Goal: Task Accomplishment & Management: Use online tool/utility

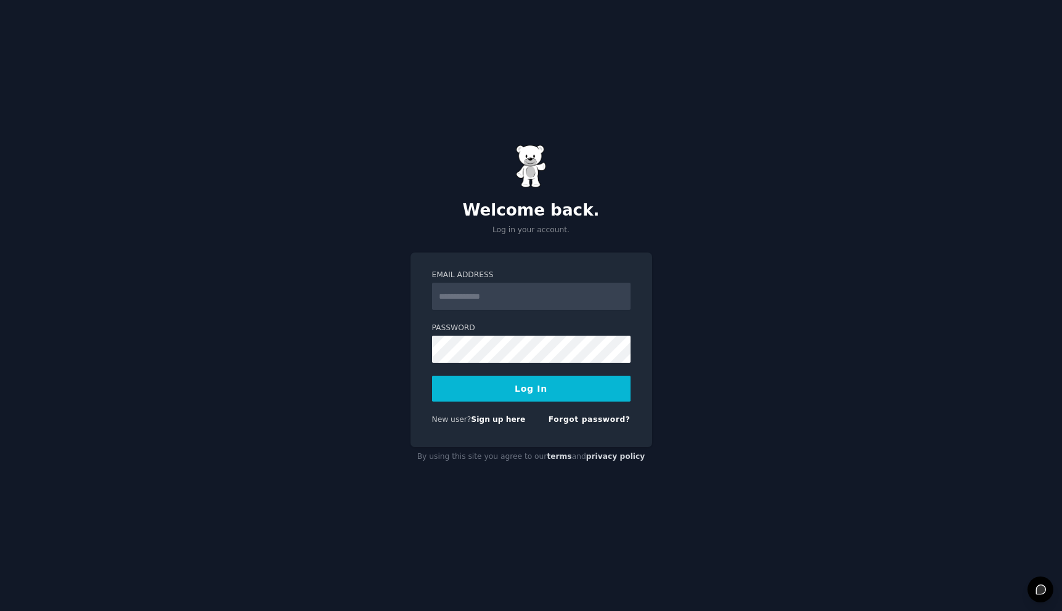
click at [534, 297] on input "Email Address" at bounding box center [531, 296] width 198 height 27
click at [0, 611] on com-1password-button at bounding box center [0, 611] width 0 height 0
click at [528, 295] on input "Email Address" at bounding box center [531, 296] width 198 height 27
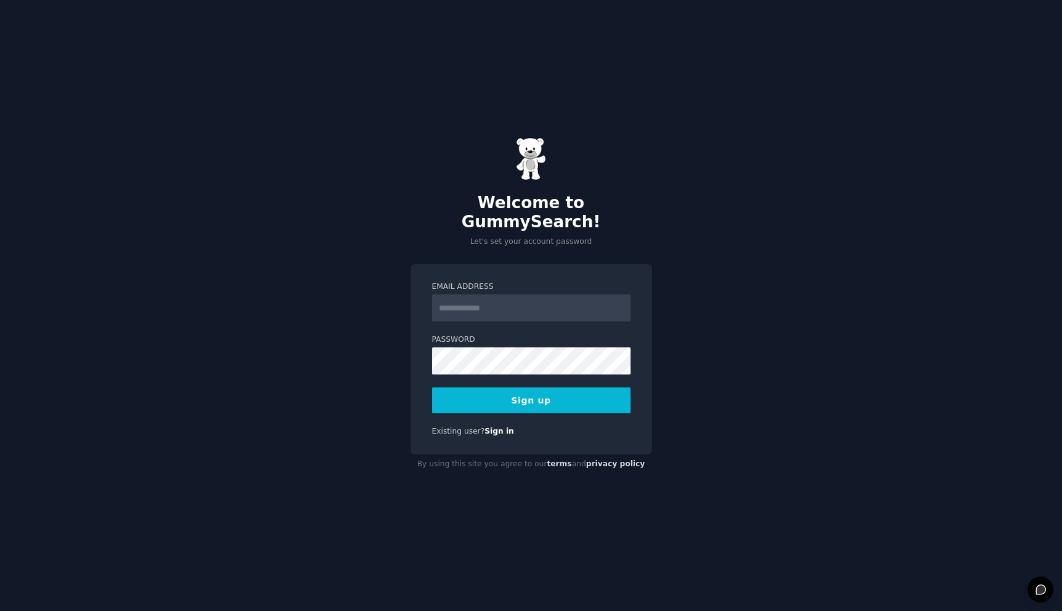
click at [0, 611] on com-1password-button at bounding box center [0, 611] width 0 height 0
type input "**********"
click at [572, 391] on button "Sign up" at bounding box center [531, 401] width 198 height 26
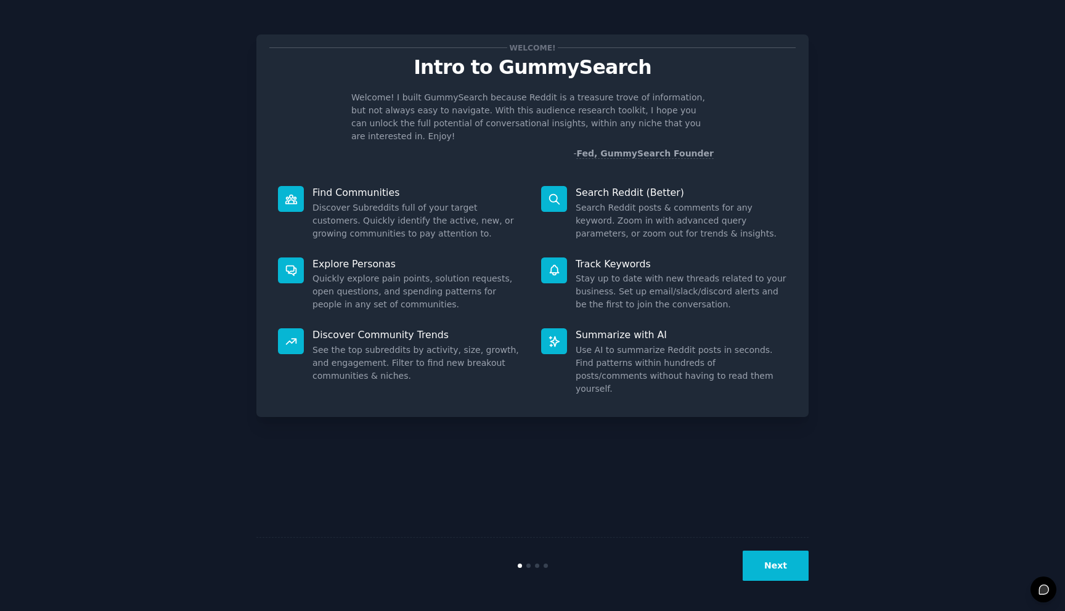
click at [790, 573] on button "Next" at bounding box center [775, 566] width 66 height 30
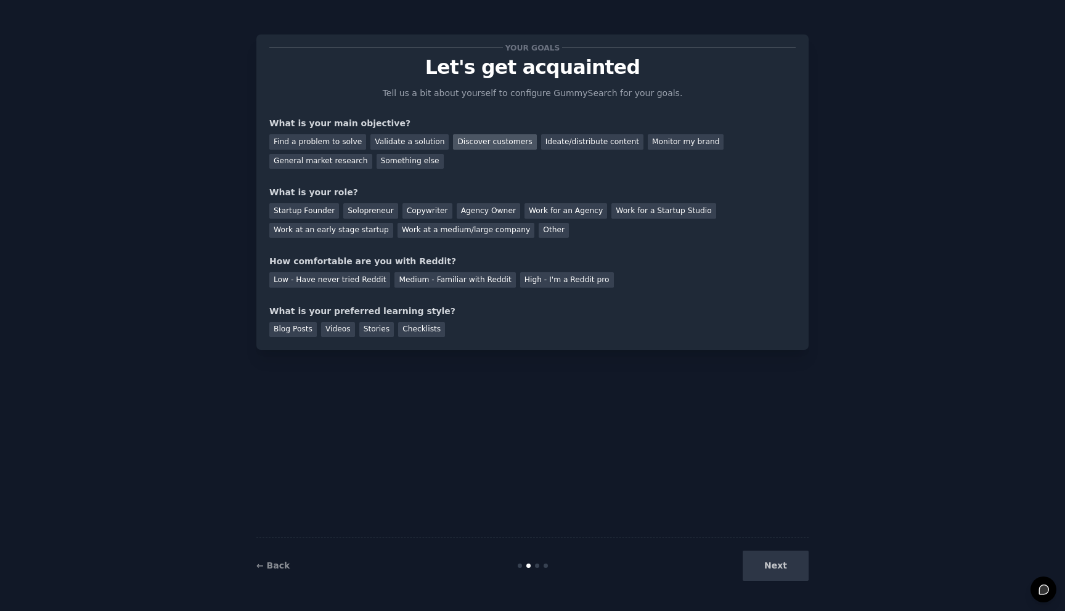
click at [495, 142] on div "Discover customers" at bounding box center [494, 141] width 83 height 15
click at [317, 214] on div "Startup Founder" at bounding box center [304, 210] width 70 height 15
click at [437, 280] on div "Medium - Familiar with Reddit" at bounding box center [454, 279] width 121 height 15
click at [299, 326] on div "Blog Posts" at bounding box center [292, 329] width 47 height 15
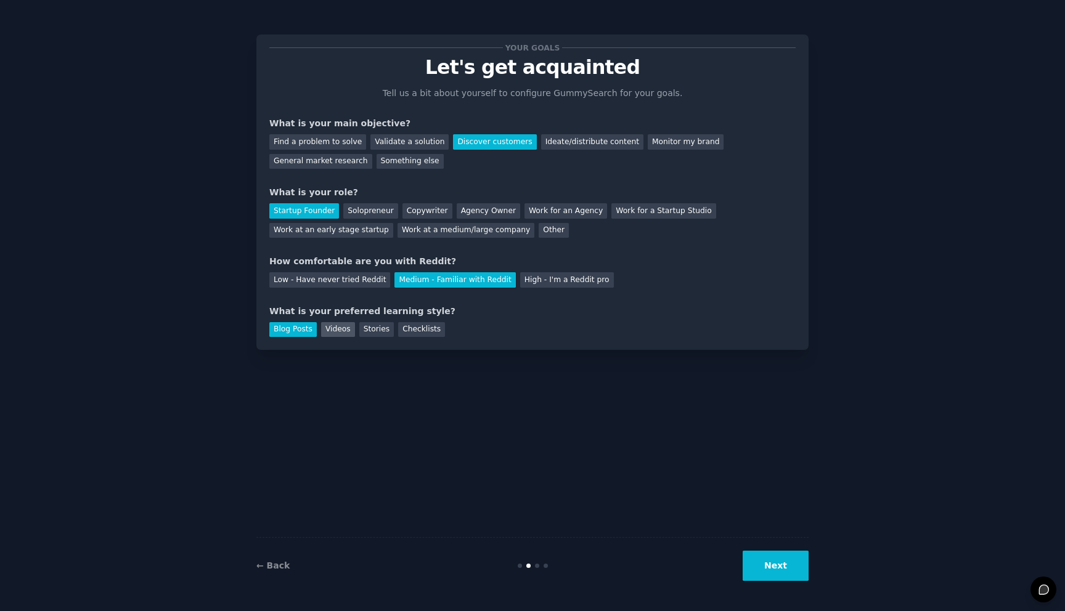
click at [336, 325] on div "Videos" at bounding box center [338, 329] width 34 height 15
click at [767, 562] on button "Next" at bounding box center [775, 566] width 66 height 30
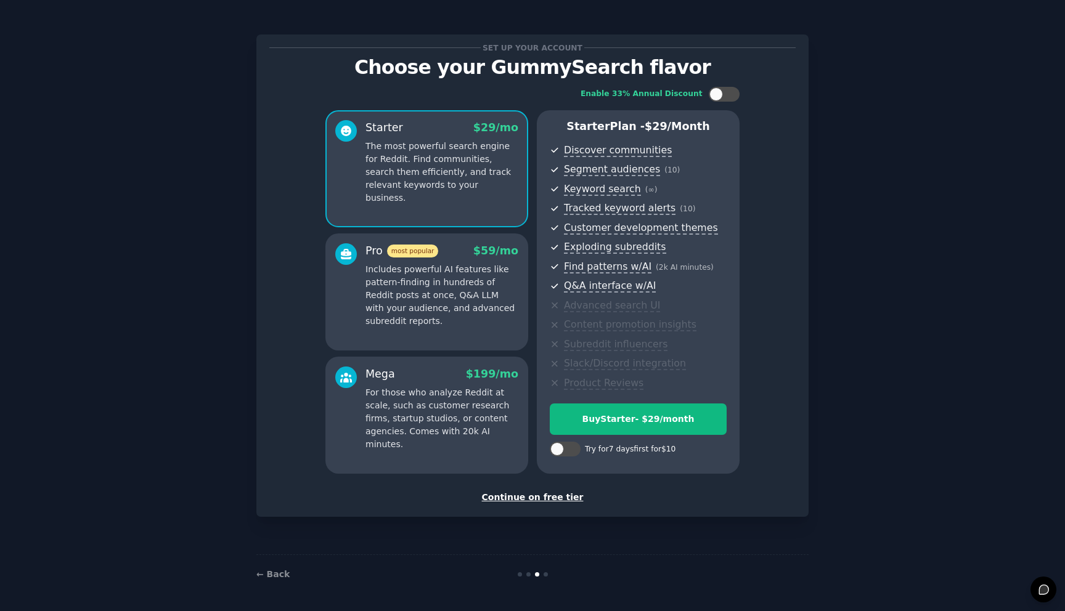
click at [552, 498] on div "Continue on free tier" at bounding box center [532, 497] width 526 height 13
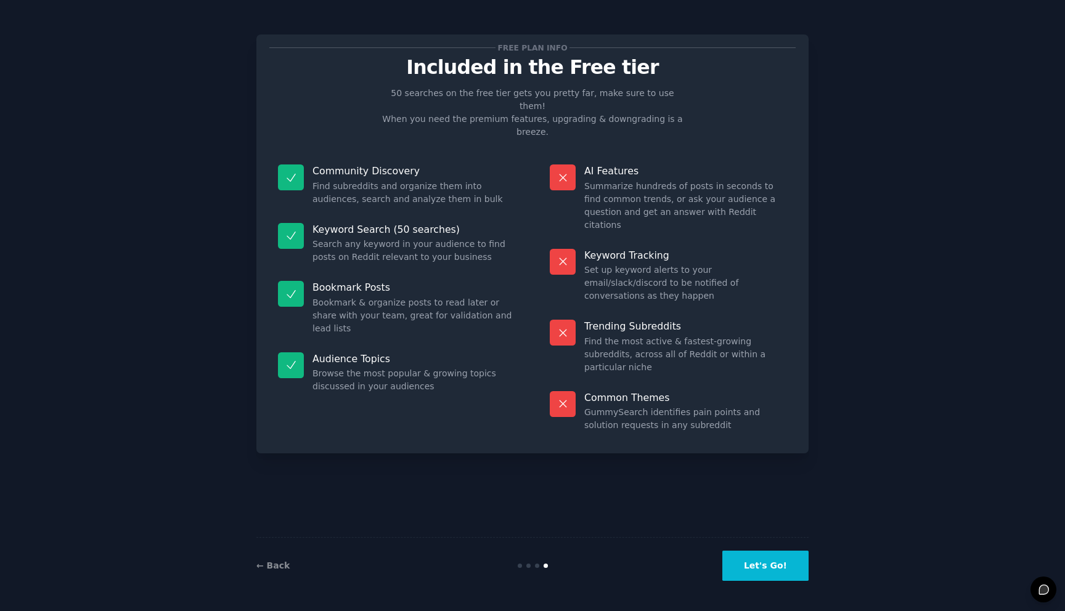
click at [784, 572] on button "Let's Go!" at bounding box center [765, 566] width 86 height 30
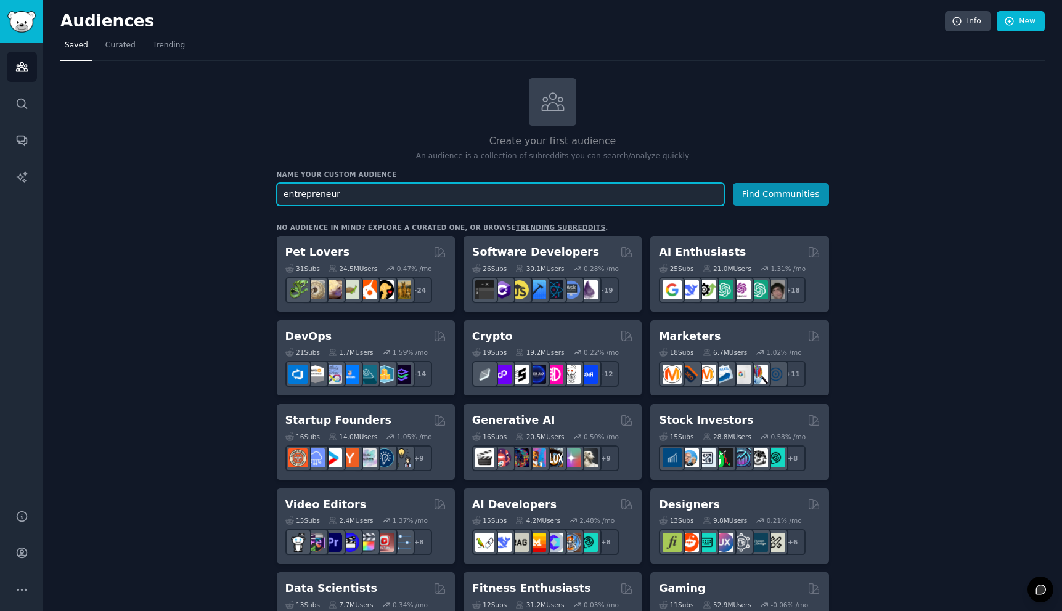
click at [733, 183] on button "Find Communities" at bounding box center [781, 194] width 96 height 23
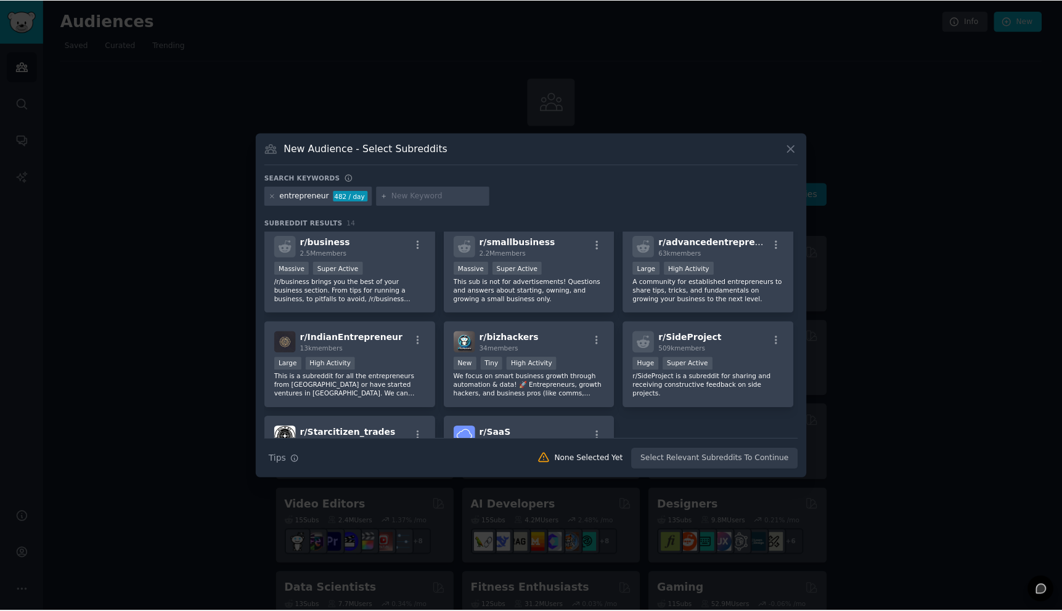
scroll to position [193, 0]
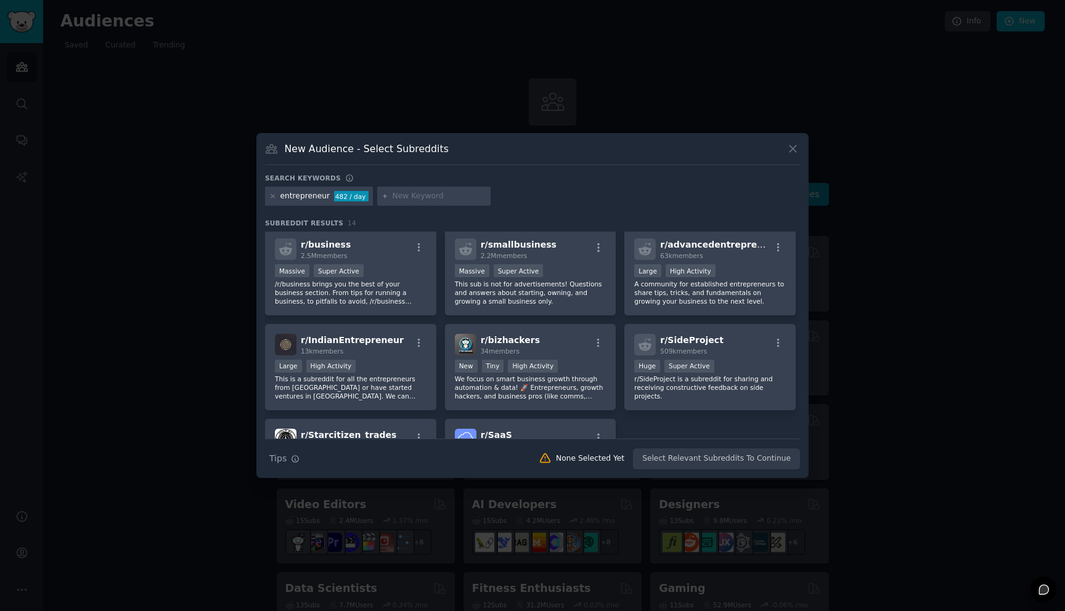
click at [795, 147] on icon at bounding box center [792, 148] width 13 height 13
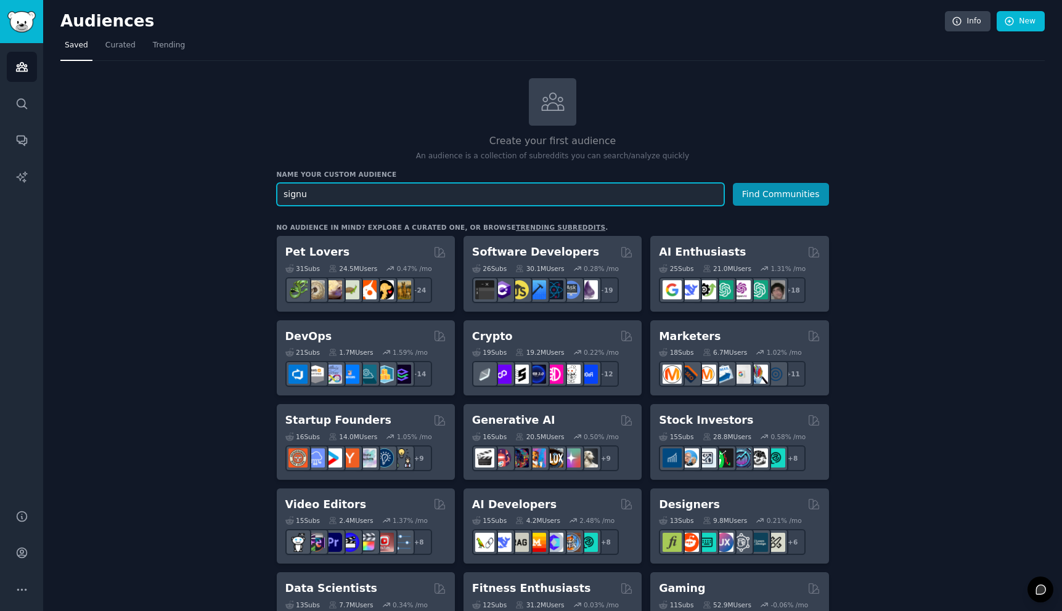
type input "e"
type input "personalized newsletter"
click at [733, 183] on button "Find Communities" at bounding box center [781, 194] width 96 height 23
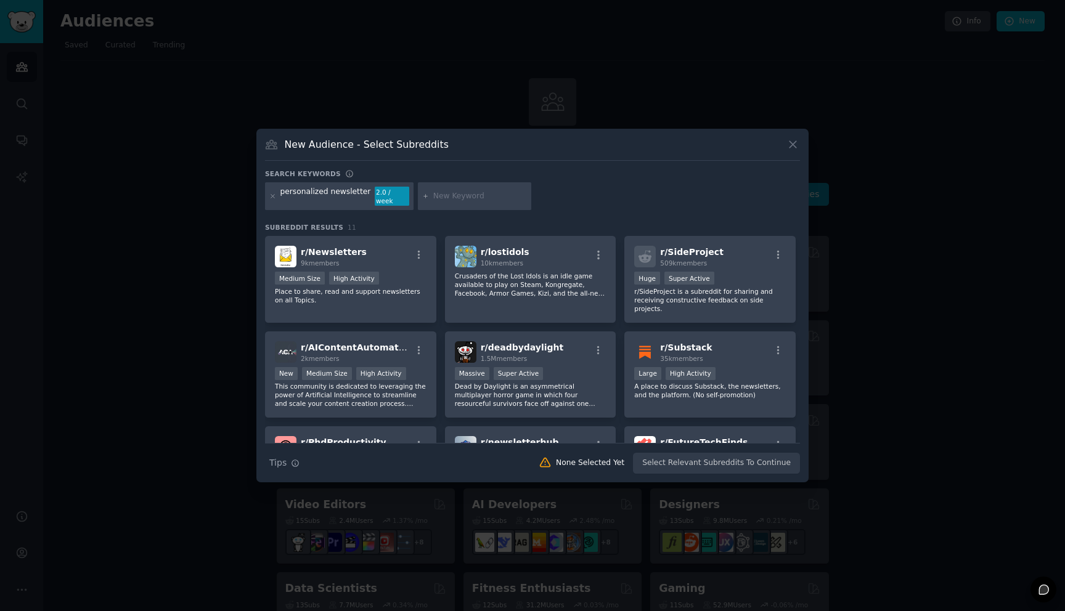
click at [474, 195] on input "text" at bounding box center [480, 196] width 94 height 11
click at [355, 198] on div "personalized newsletter" at bounding box center [325, 197] width 91 height 20
click at [546, 196] on div "personalized newsletter 2.0 / week" at bounding box center [532, 198] width 535 height 33
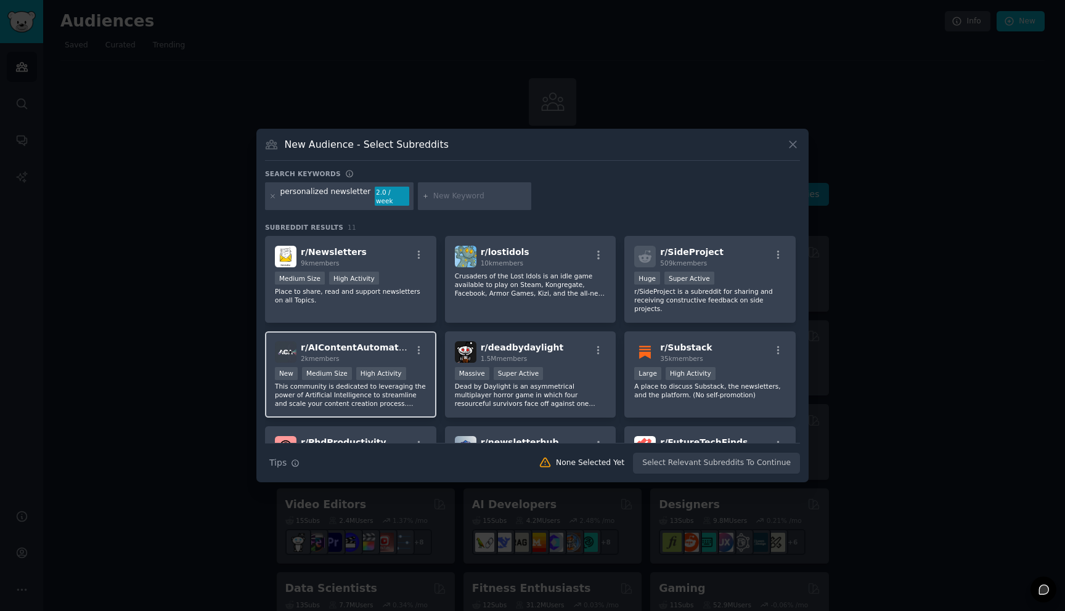
click at [350, 344] on span "r/ AIContentAutomators" at bounding box center [357, 348] width 113 height 10
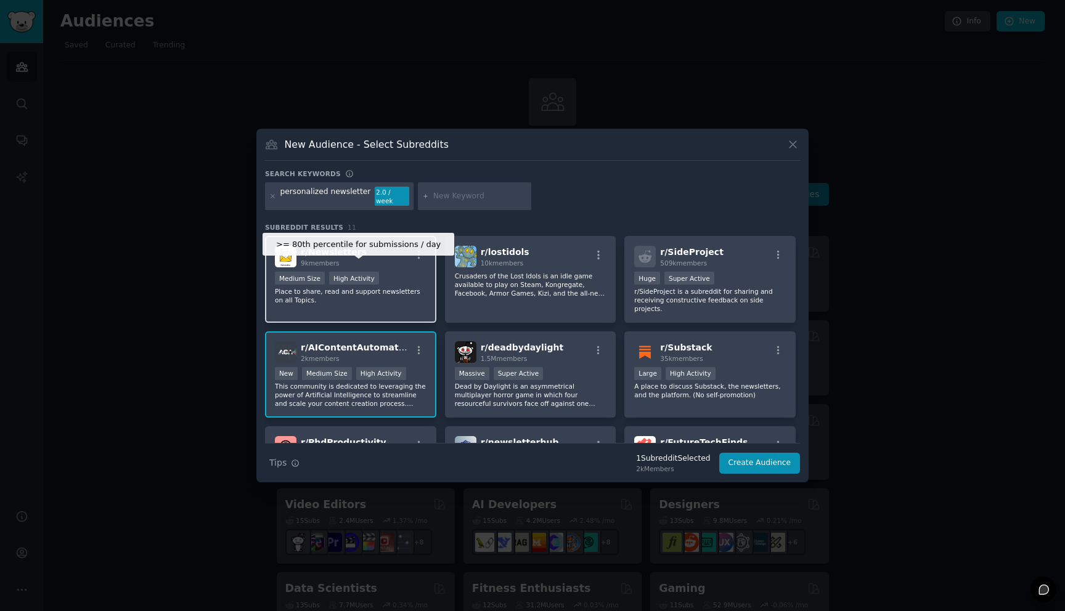
click at [341, 280] on div "High Activity" at bounding box center [354, 278] width 50 height 13
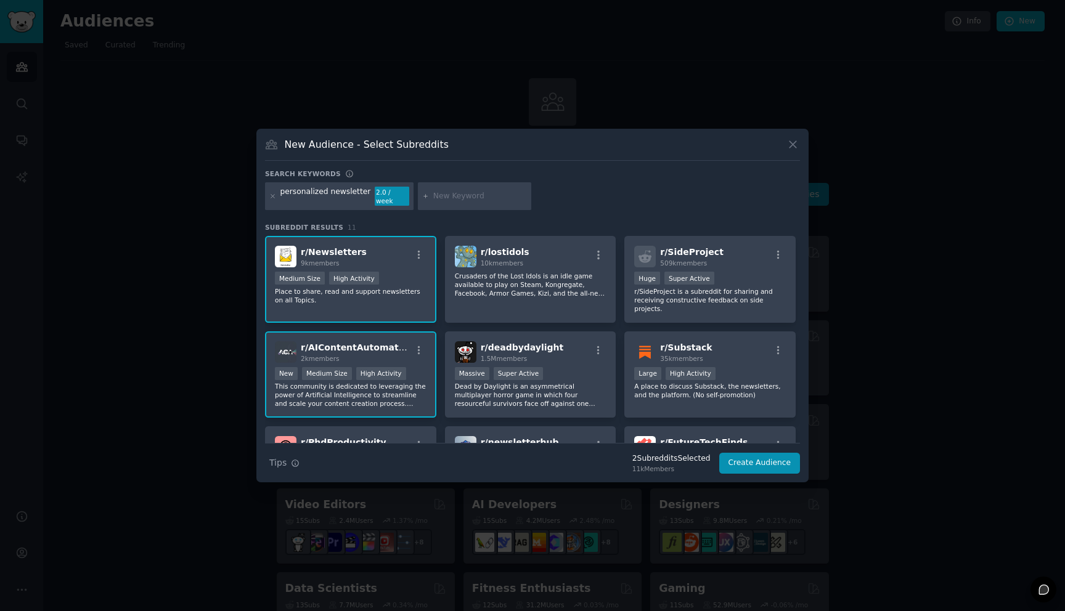
click at [404, 287] on p "Place to share, read and support newsletters on all Topics." at bounding box center [351, 295] width 152 height 17
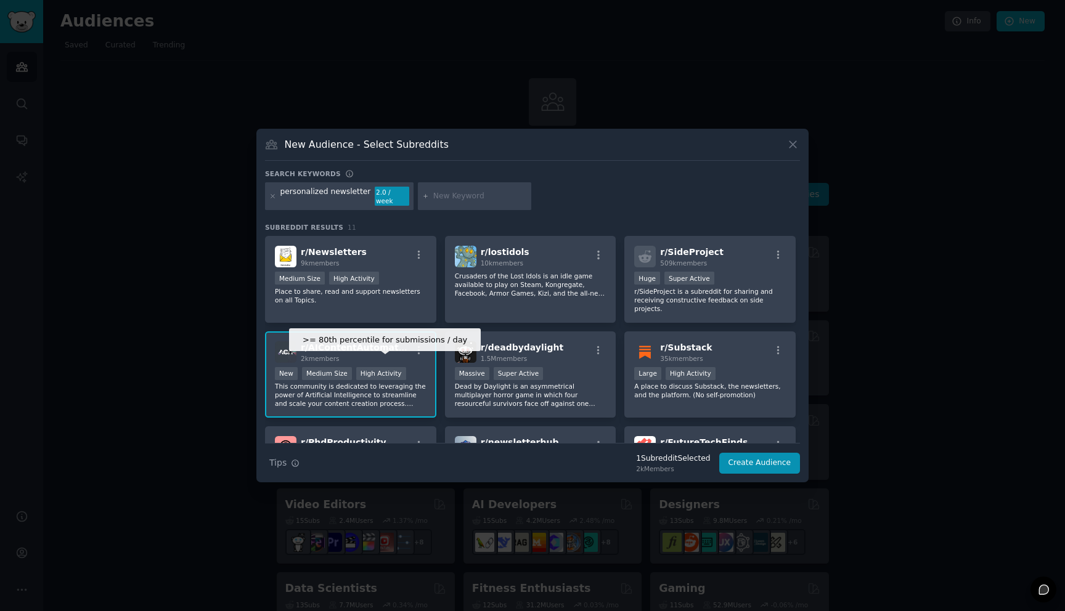
click at [397, 377] on div ">= 80th percentile for submissions / day New Medium Size High Activity" at bounding box center [351, 374] width 152 height 15
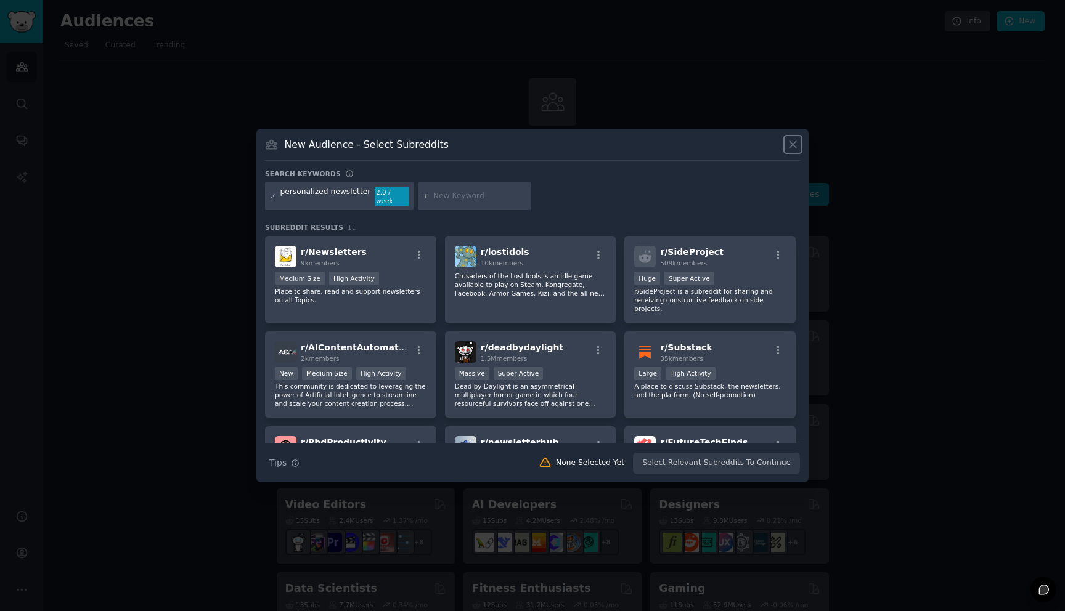
click at [793, 145] on icon at bounding box center [792, 144] width 13 height 13
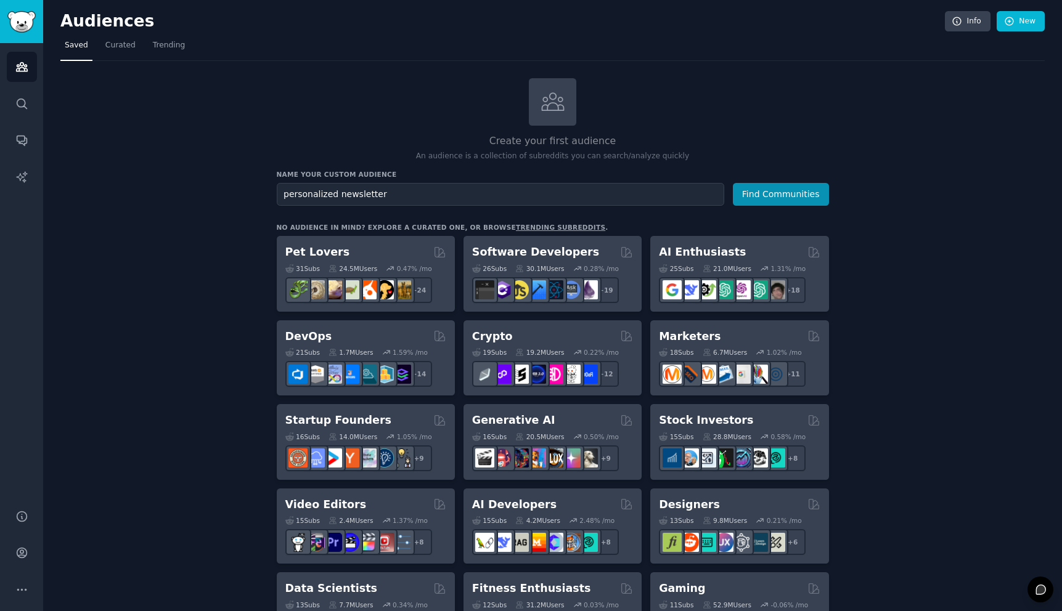
click at [1031, 20] on link "New" at bounding box center [1020, 21] width 48 height 21
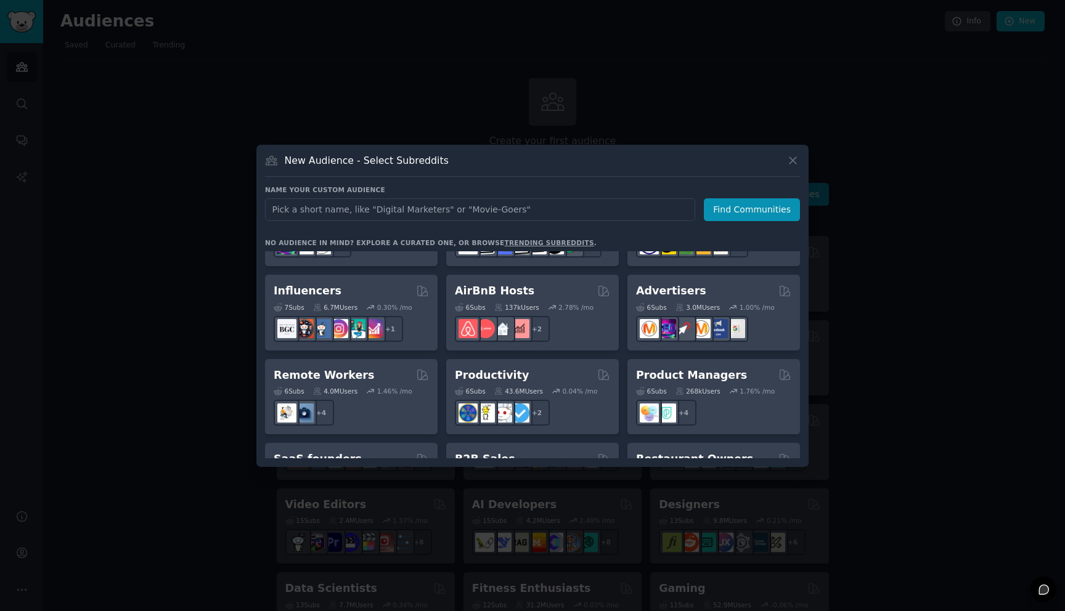
scroll to position [833, 0]
